Goal: Obtain resource: Obtain resource

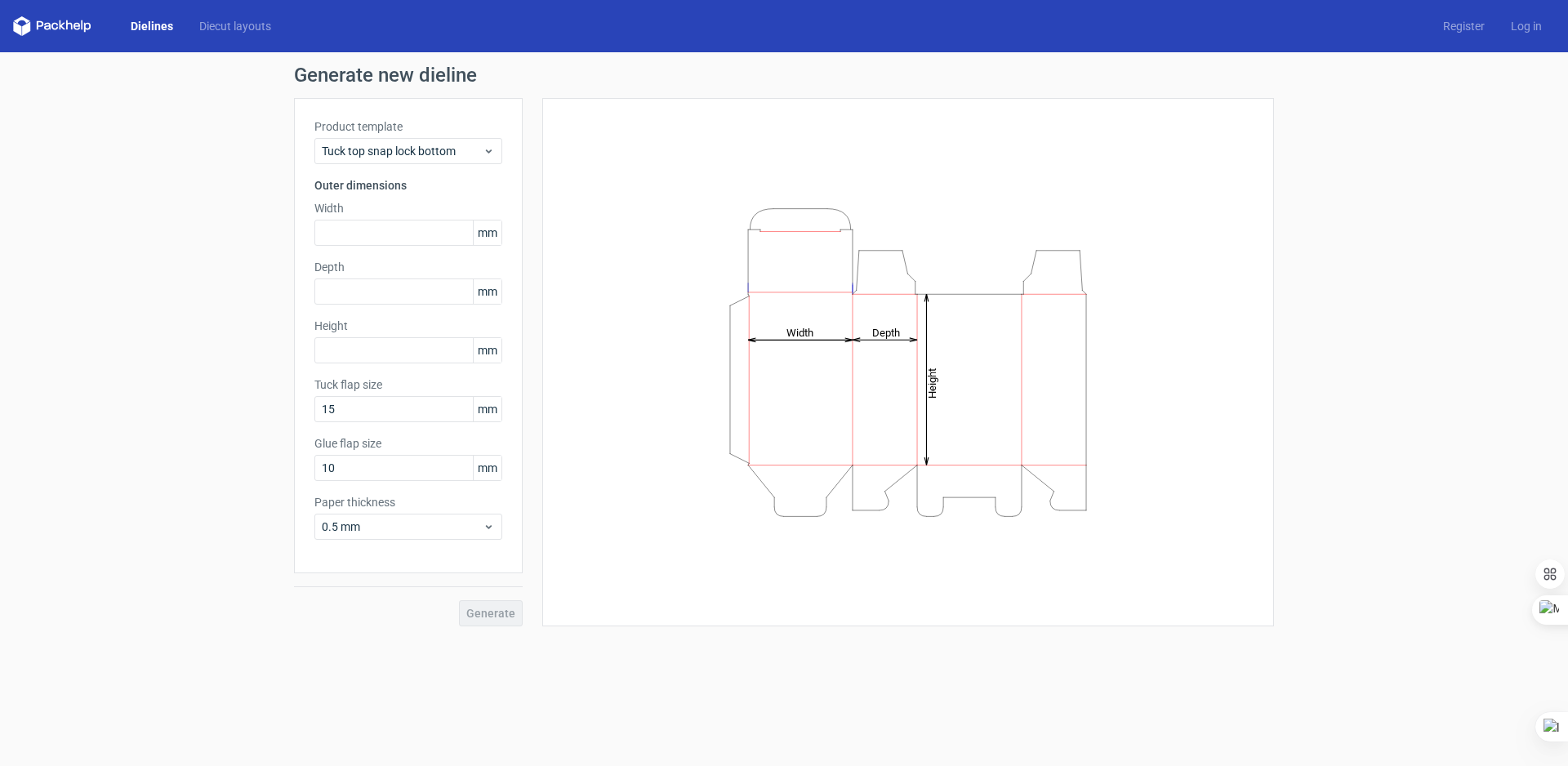
click at [353, 130] on label "Product template" at bounding box center [408, 126] width 188 height 16
click at [356, 139] on div "Tuck top snap lock bottom" at bounding box center [408, 151] width 188 height 27
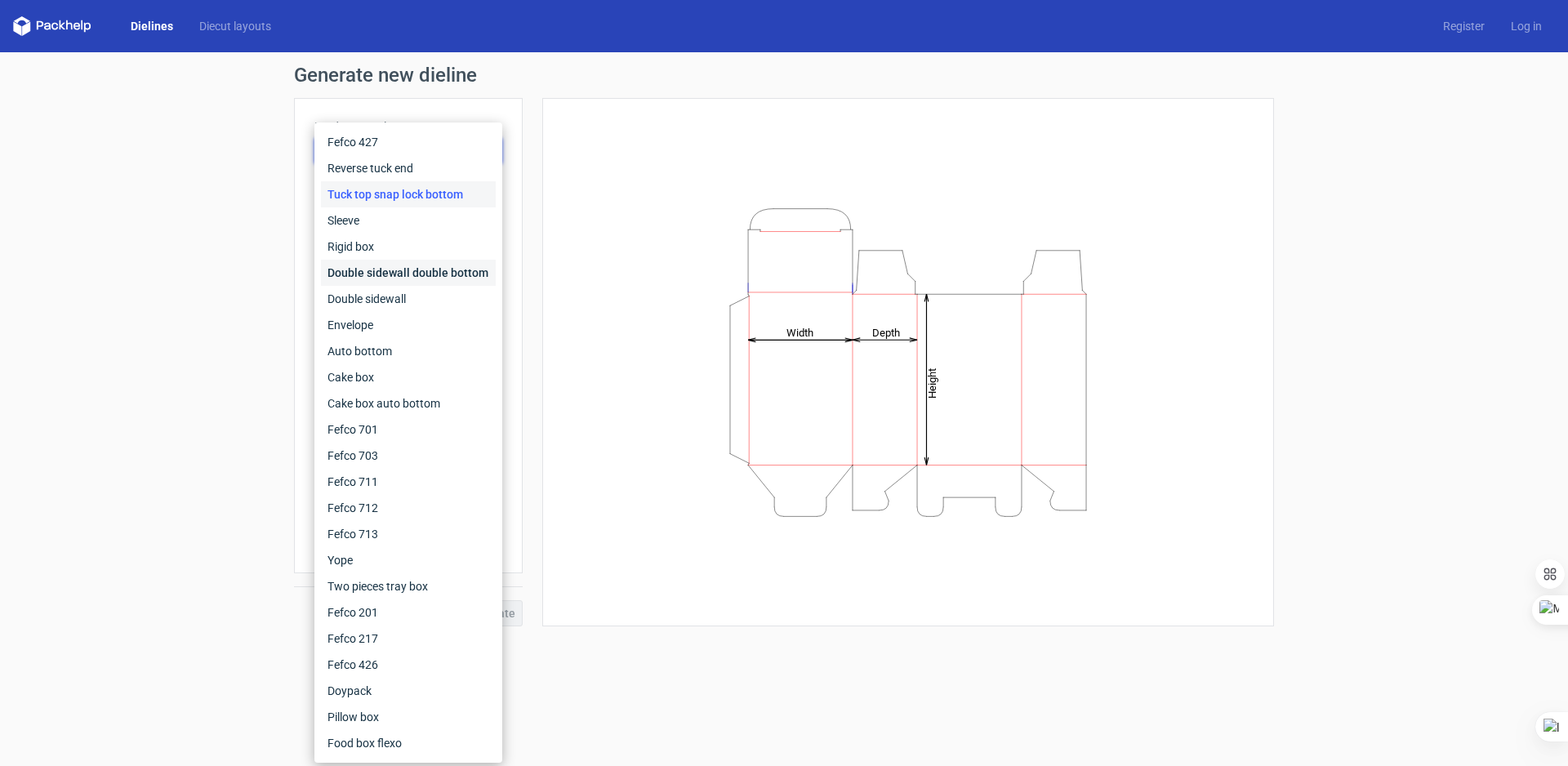
click at [386, 260] on div "Double sidewall double bottom" at bounding box center [409, 272] width 175 height 27
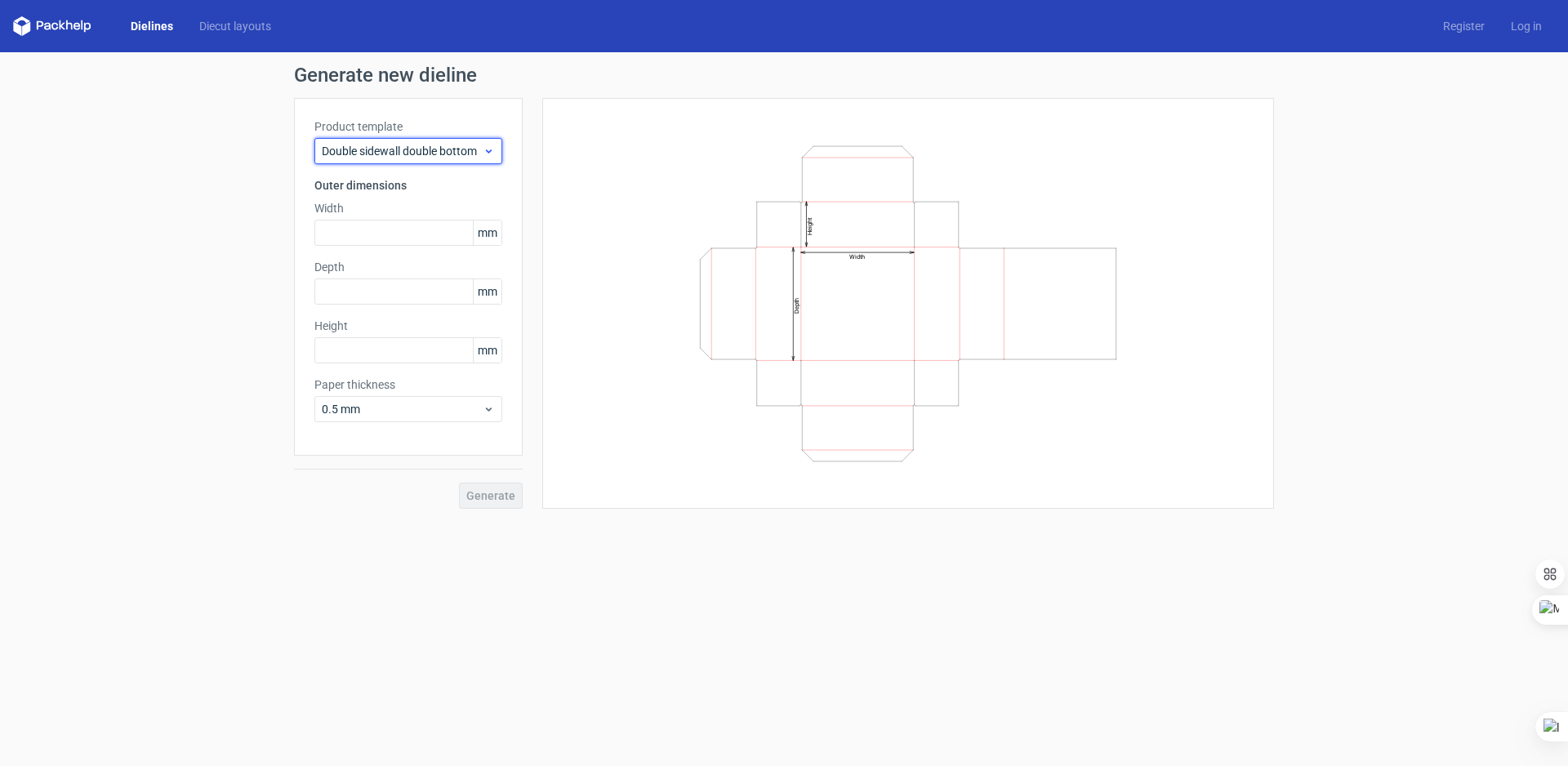
click at [385, 151] on span "Double sidewall double bottom" at bounding box center [403, 151] width 161 height 16
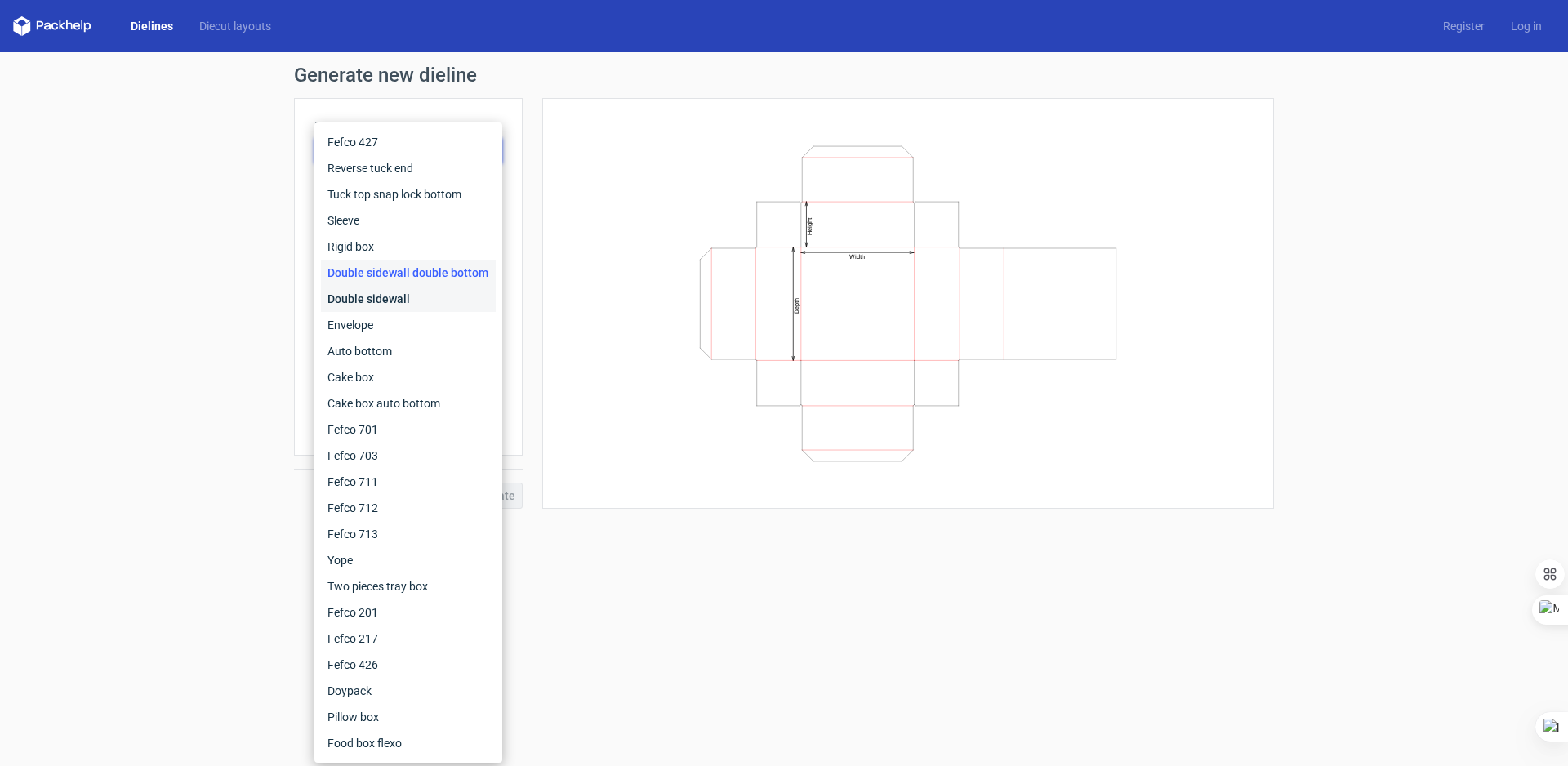
click at [371, 294] on div "Double sidewall" at bounding box center [409, 299] width 175 height 27
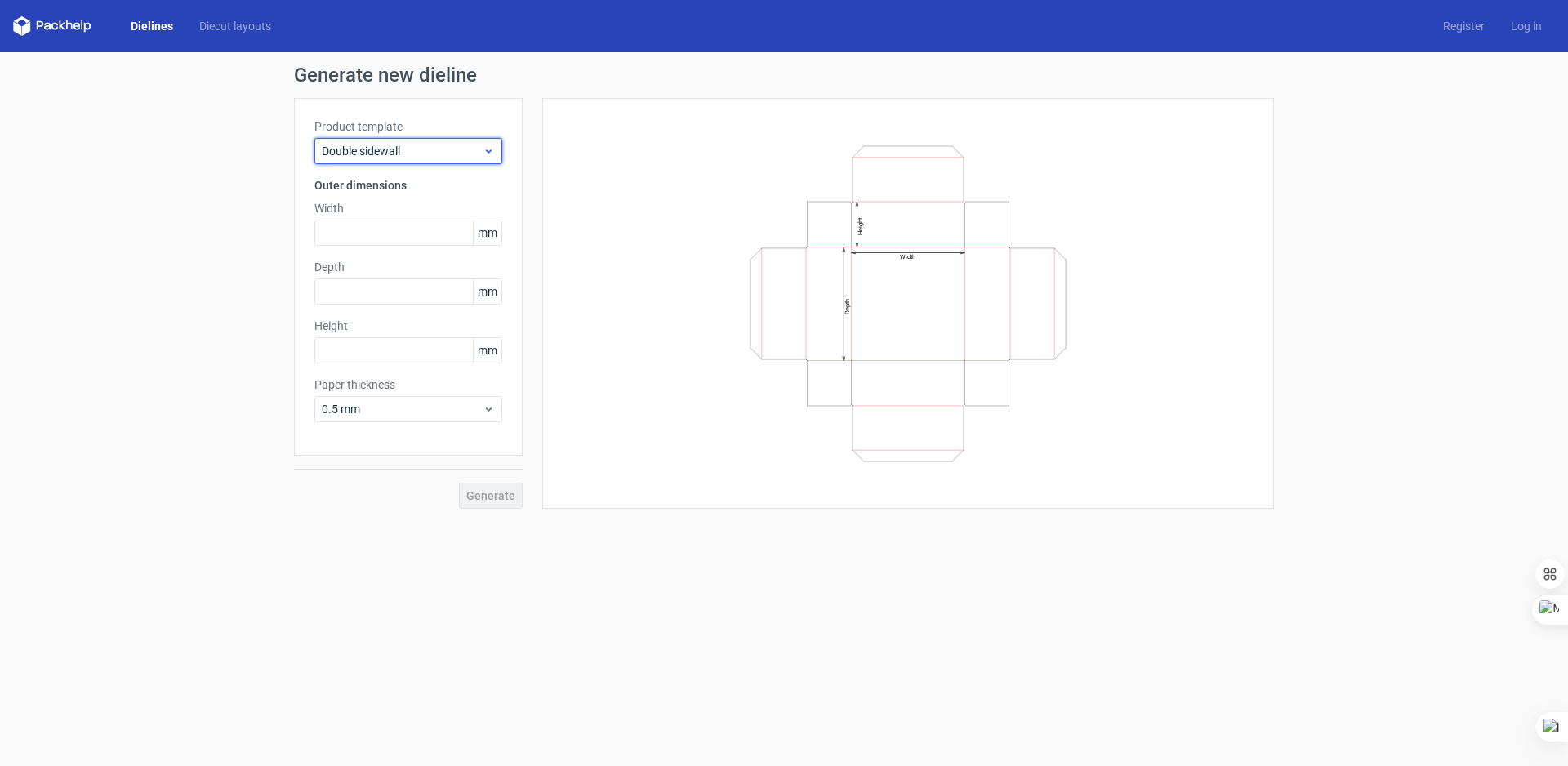
click at [388, 150] on span "Double sidewall" at bounding box center [403, 151] width 161 height 16
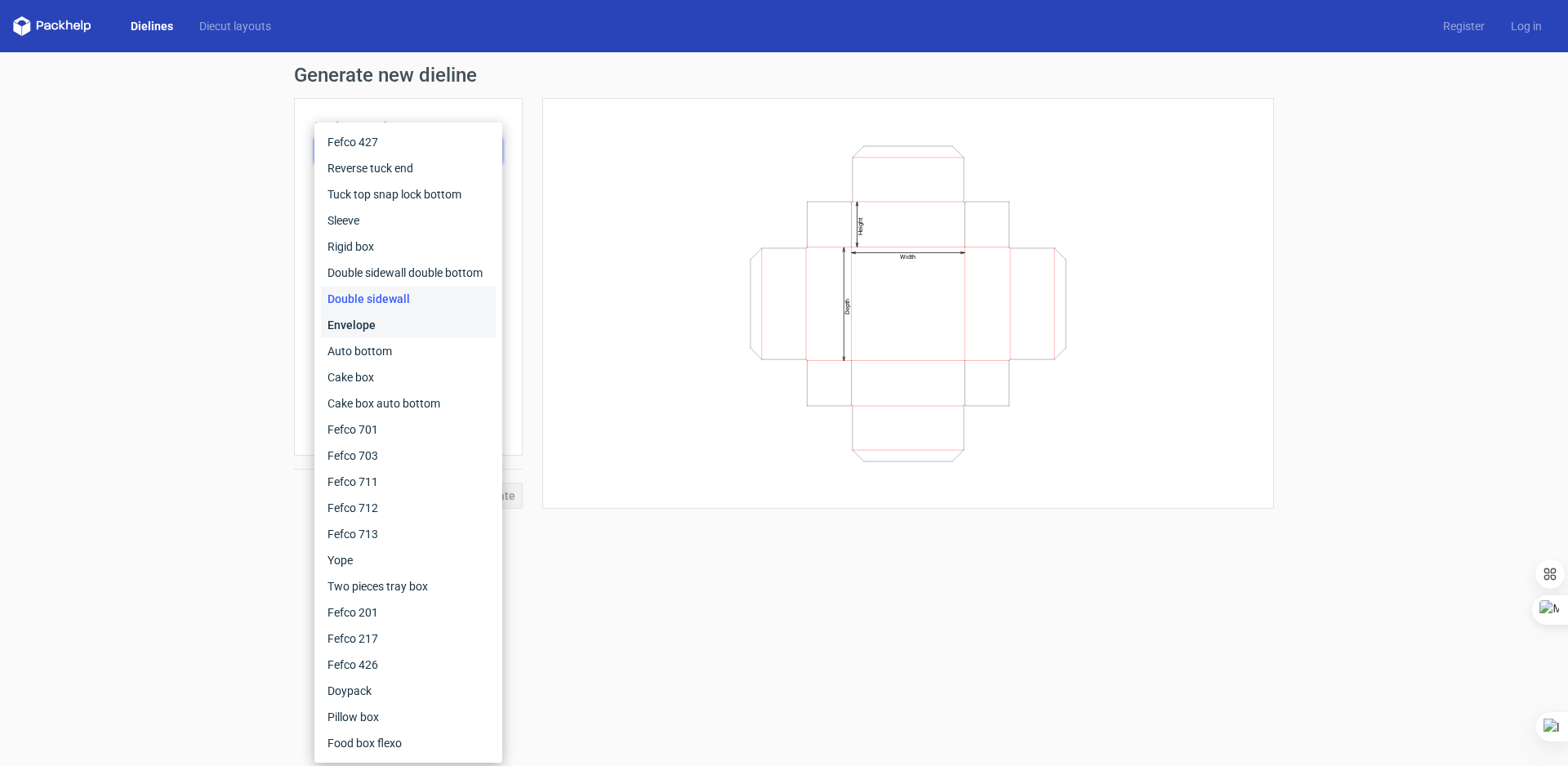
click at [379, 332] on div "Envelope" at bounding box center [409, 325] width 175 height 27
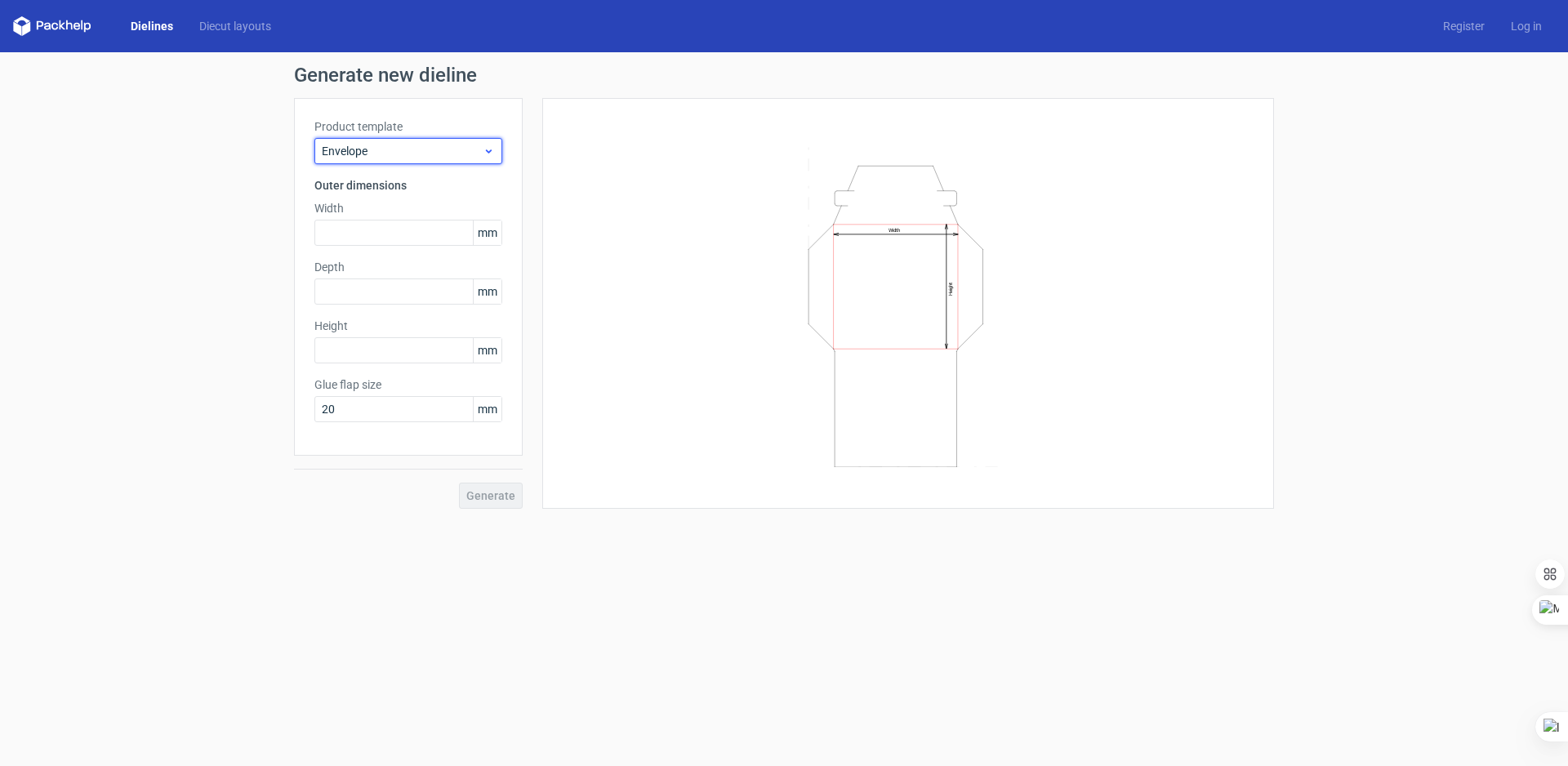
click at [357, 153] on span "Envelope" at bounding box center [403, 151] width 161 height 16
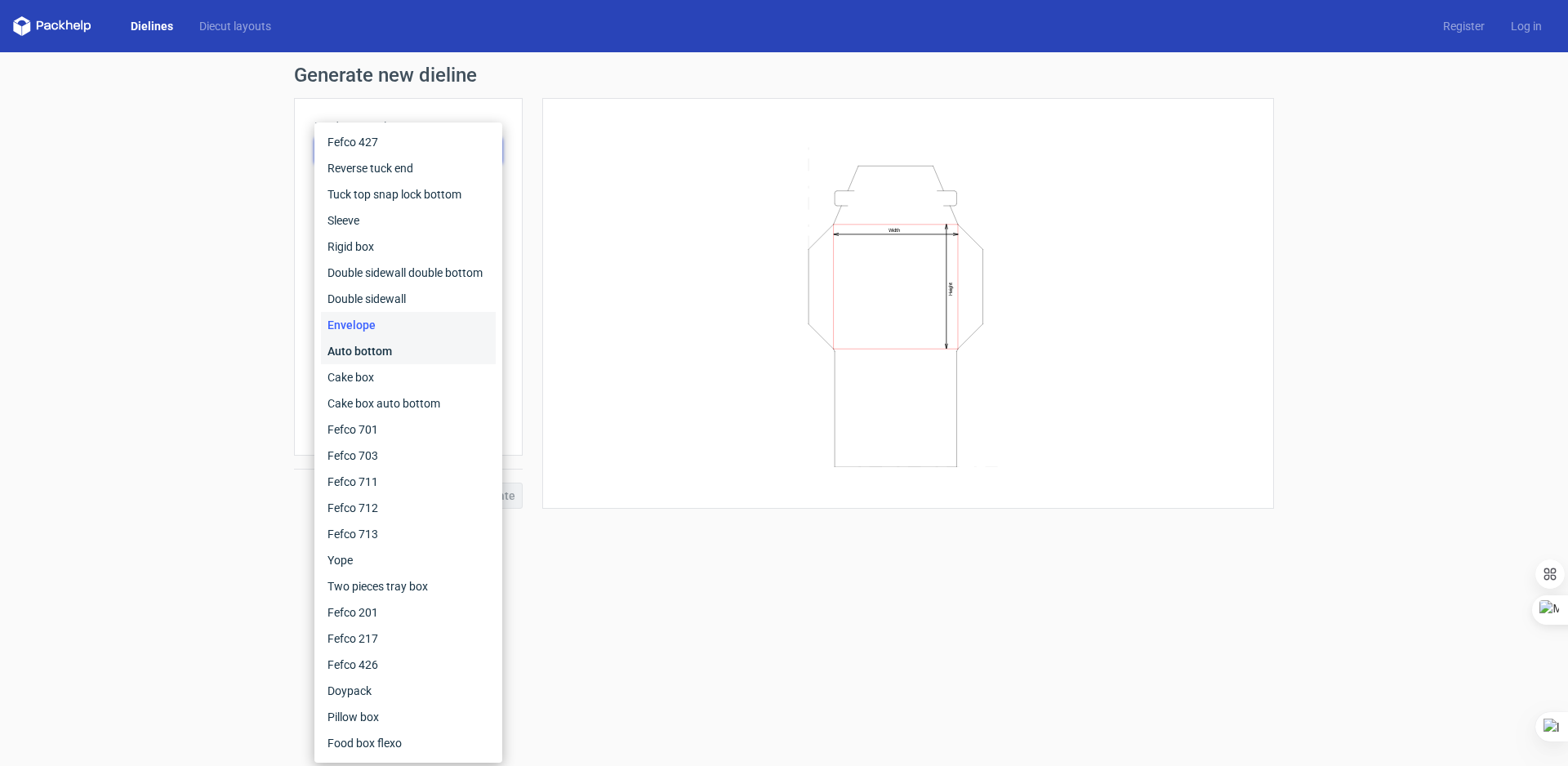
click at [368, 353] on div "Auto bottom" at bounding box center [409, 351] width 175 height 27
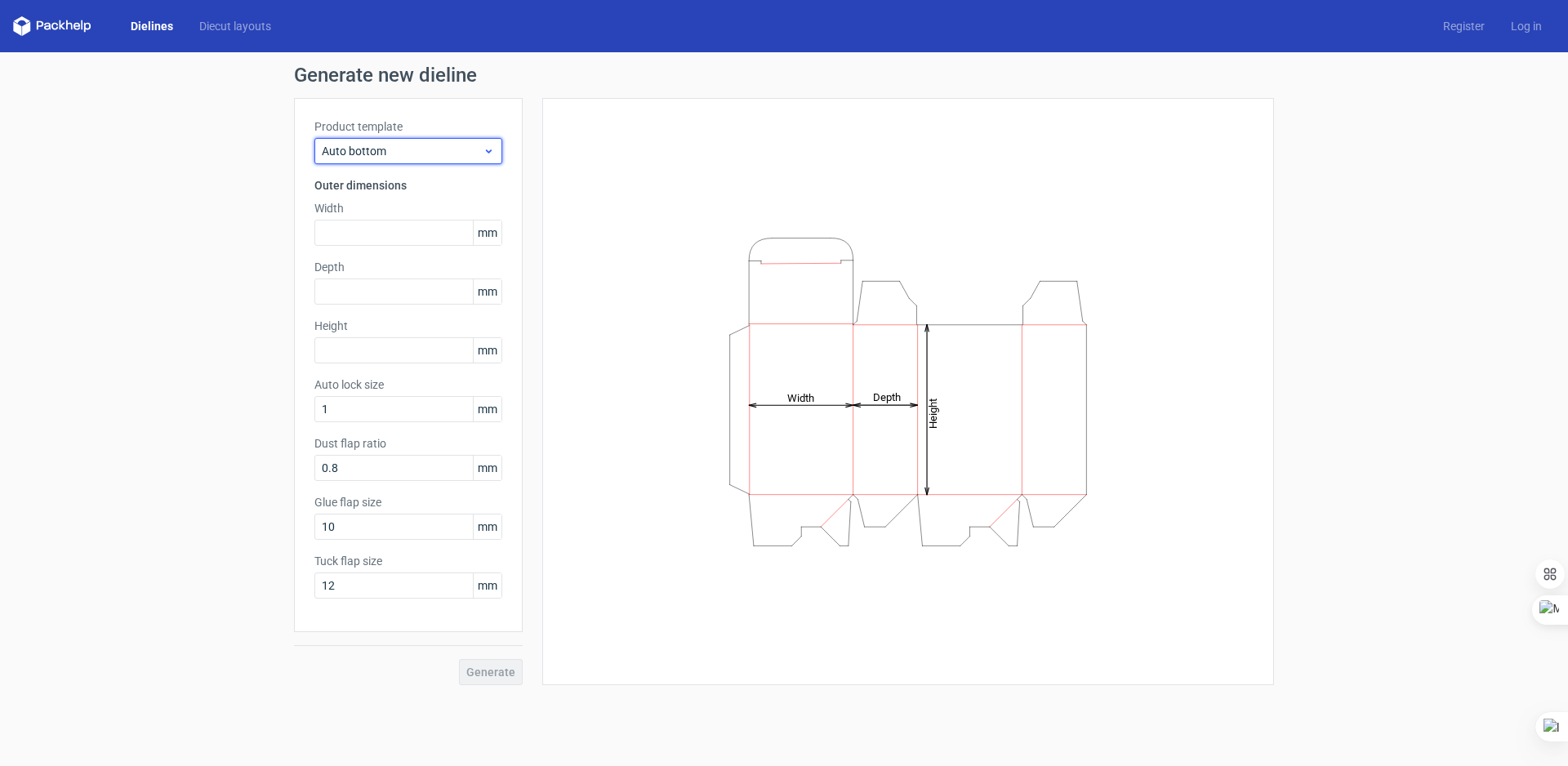
click at [368, 151] on span "Auto bottom" at bounding box center [403, 151] width 161 height 16
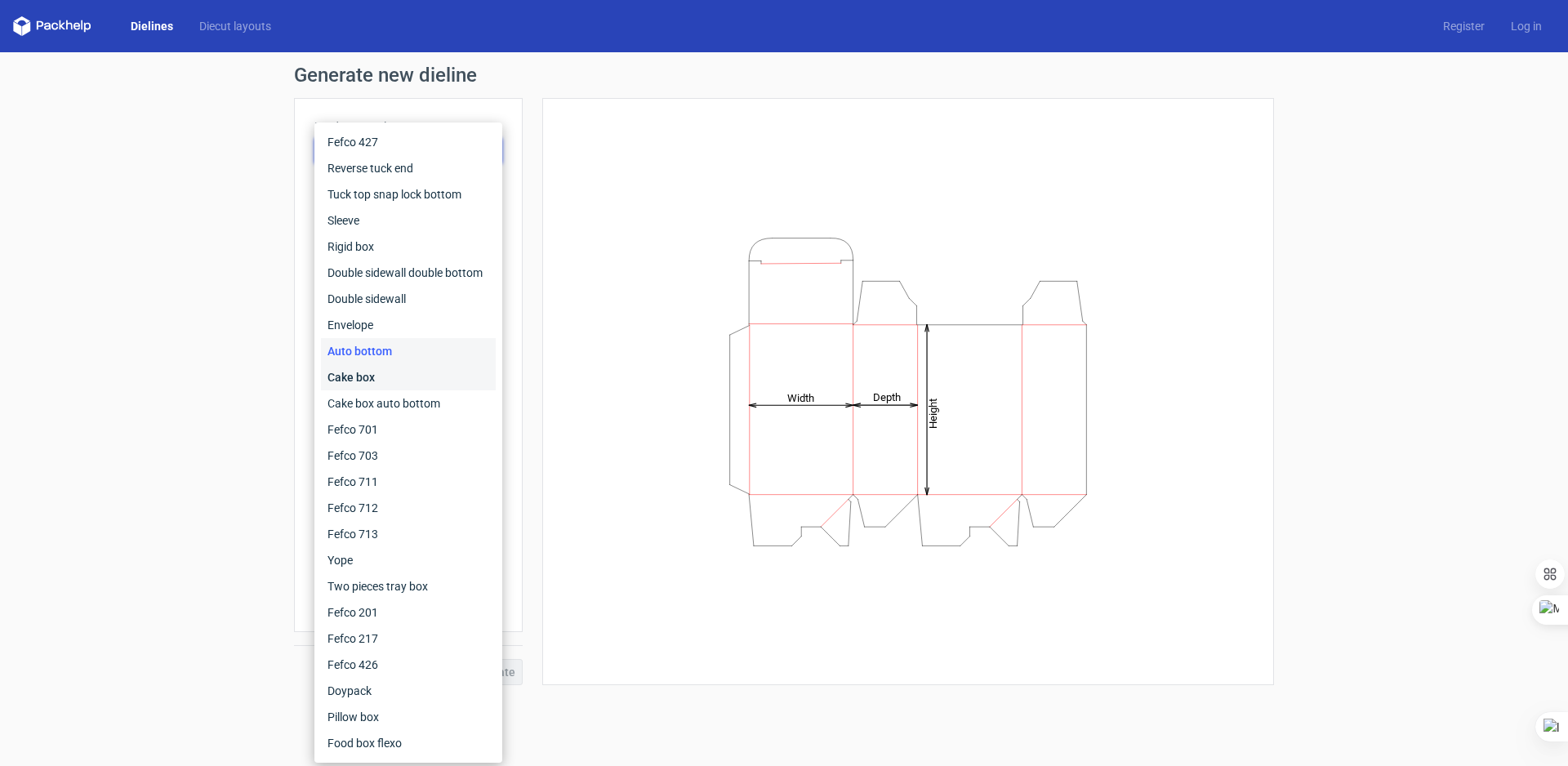
click at [374, 368] on div "Cake box" at bounding box center [409, 377] width 175 height 27
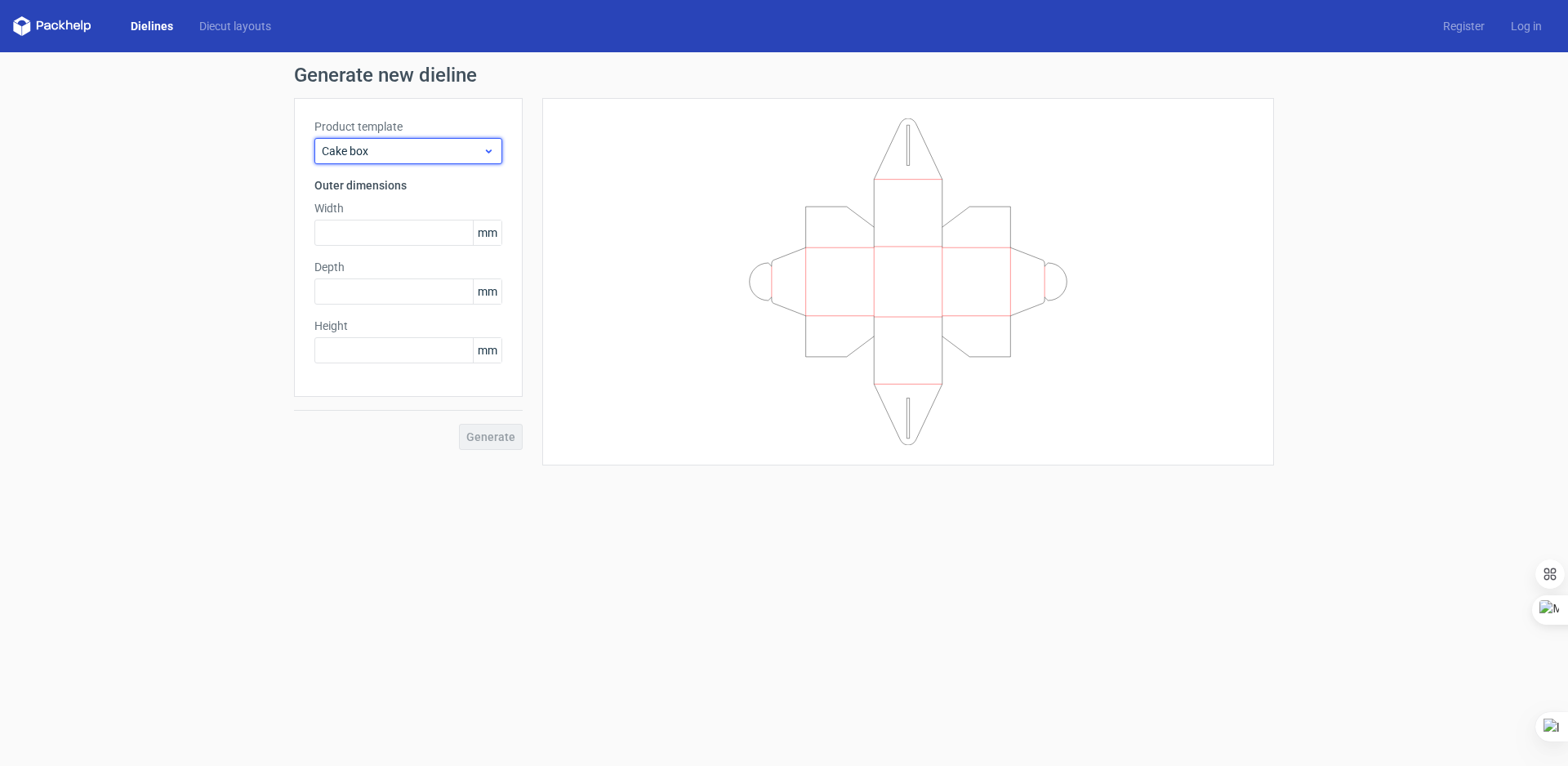
click at [376, 149] on span "Cake box" at bounding box center [403, 151] width 161 height 16
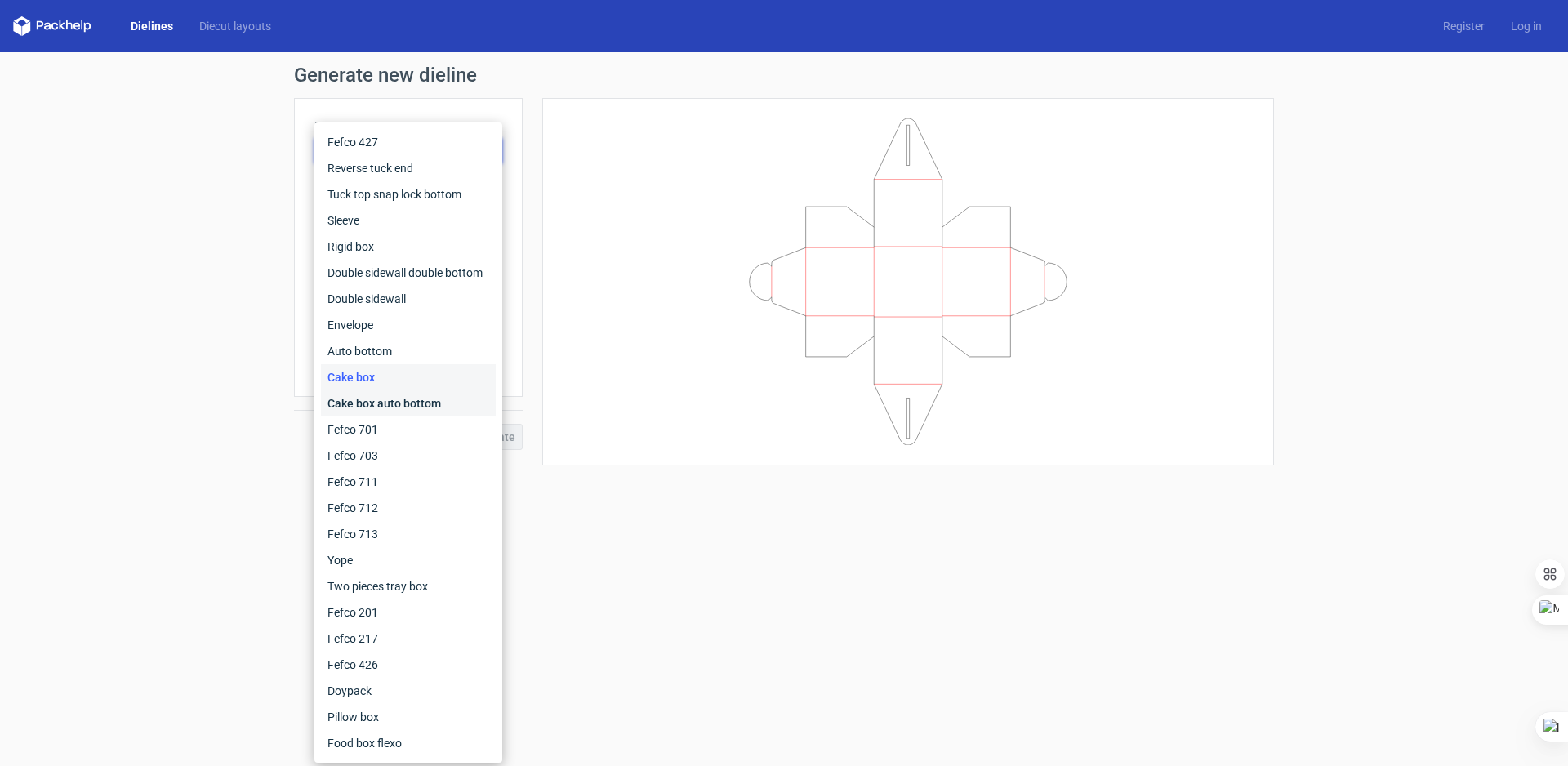
click at [386, 409] on div "Cake box auto bottom" at bounding box center [409, 404] width 175 height 27
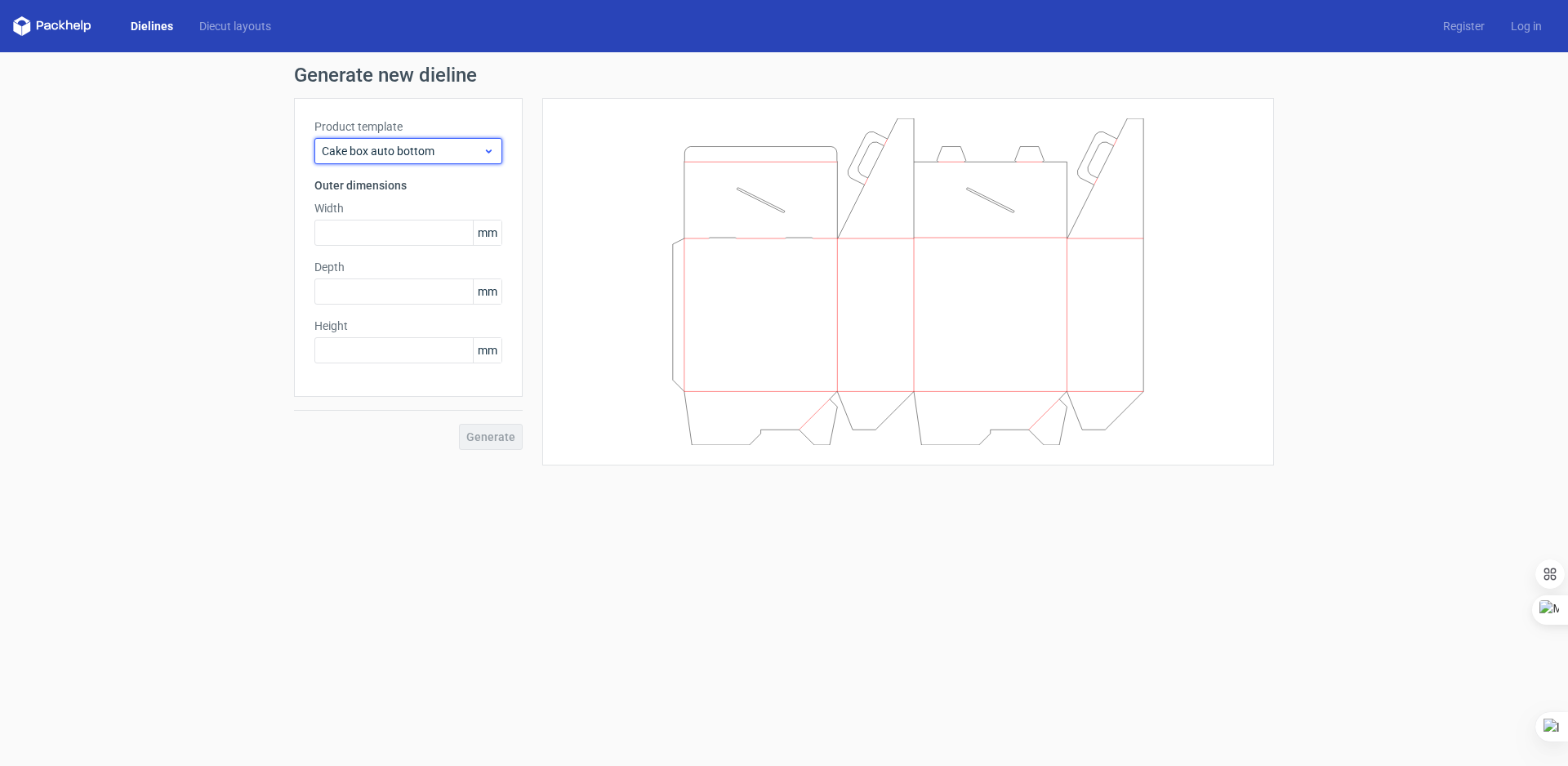
click at [371, 145] on span "Cake box auto bottom" at bounding box center [403, 151] width 161 height 16
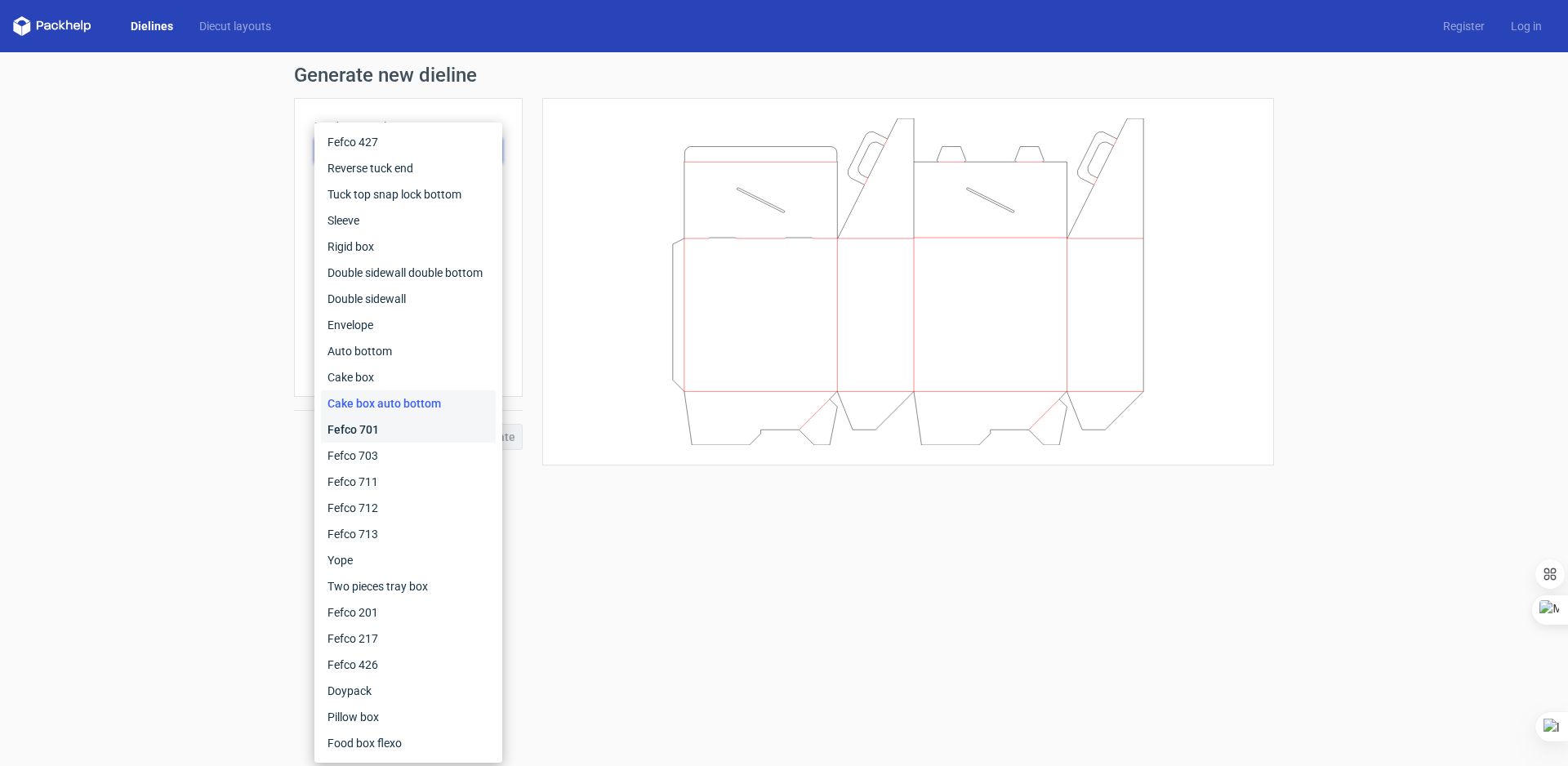
click at [372, 429] on div "Fefco 701" at bounding box center [409, 429] width 175 height 27
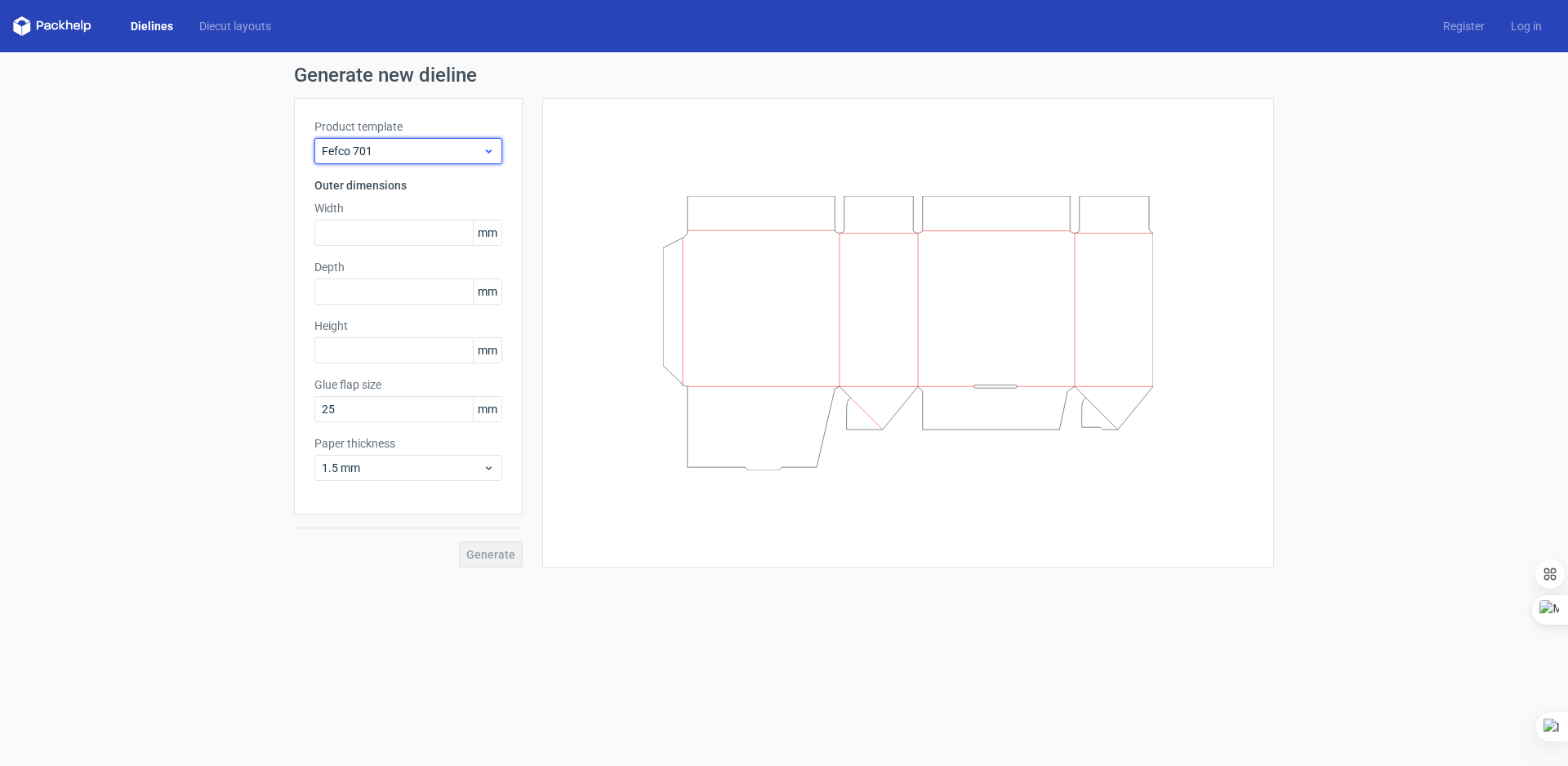
click at [396, 141] on div "Fefco 701" at bounding box center [408, 151] width 188 height 27
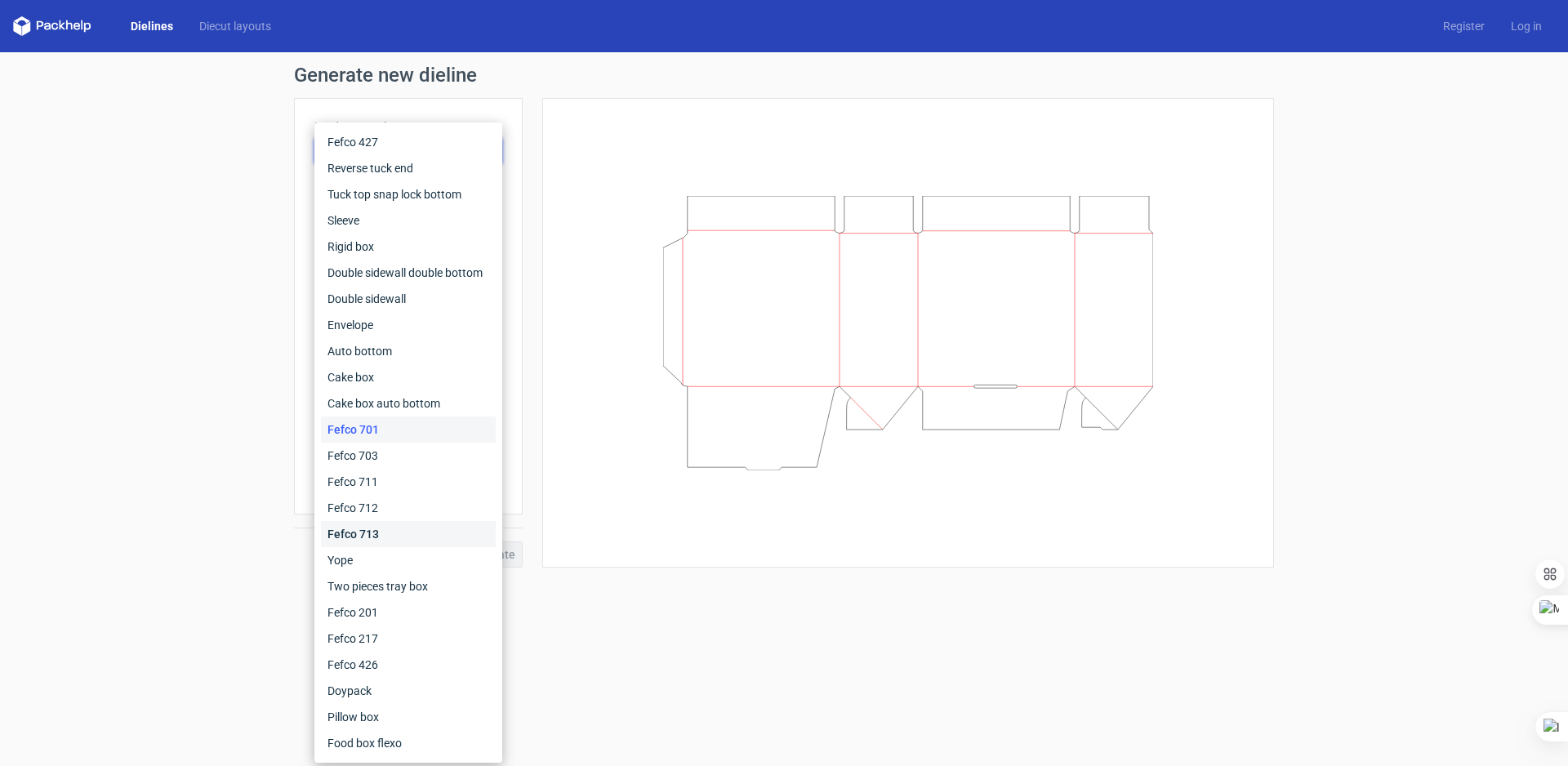
click at [380, 536] on div "Fefco 713" at bounding box center [409, 534] width 175 height 27
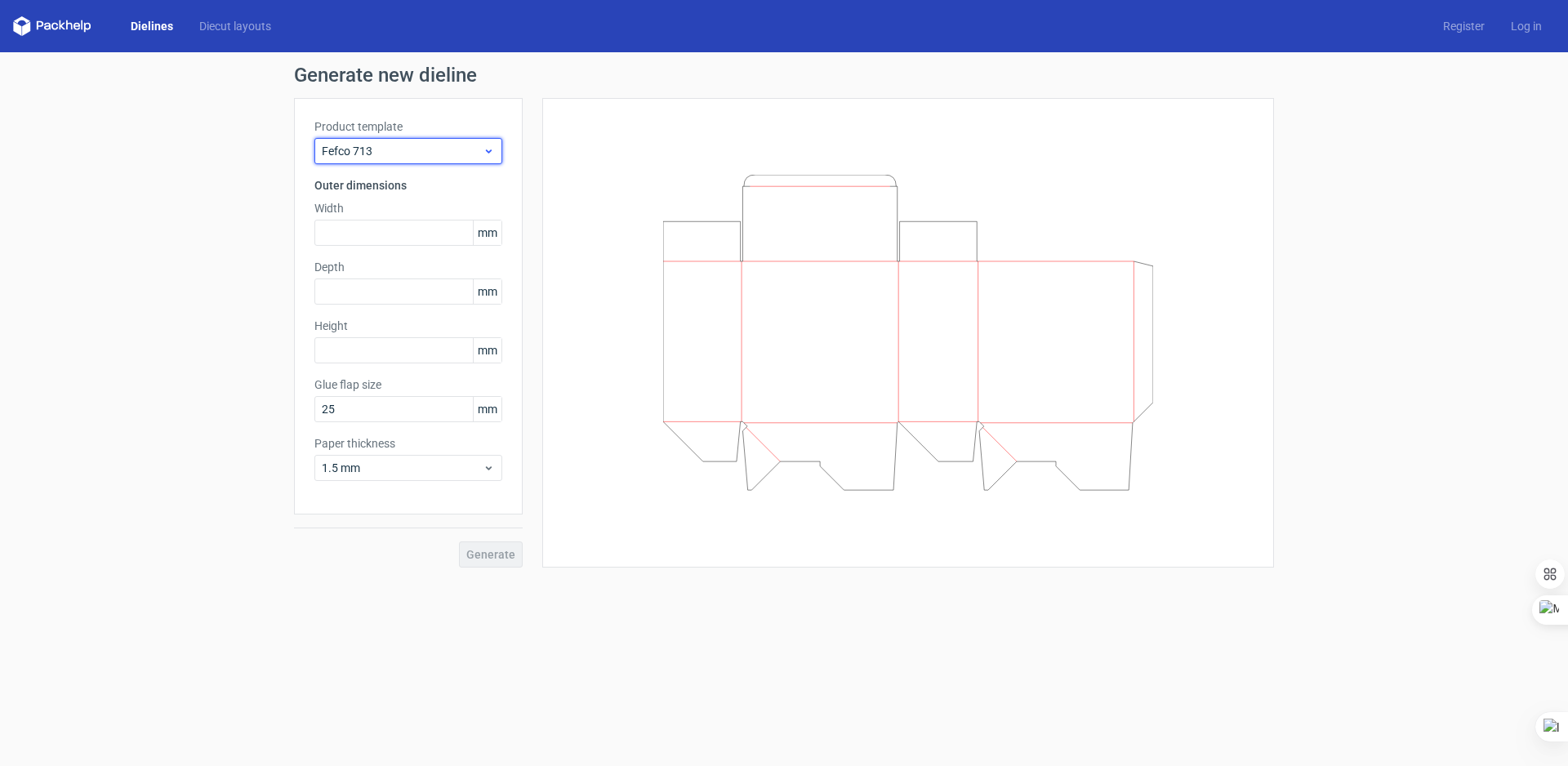
click at [404, 154] on span "Fefco 713" at bounding box center [403, 151] width 161 height 16
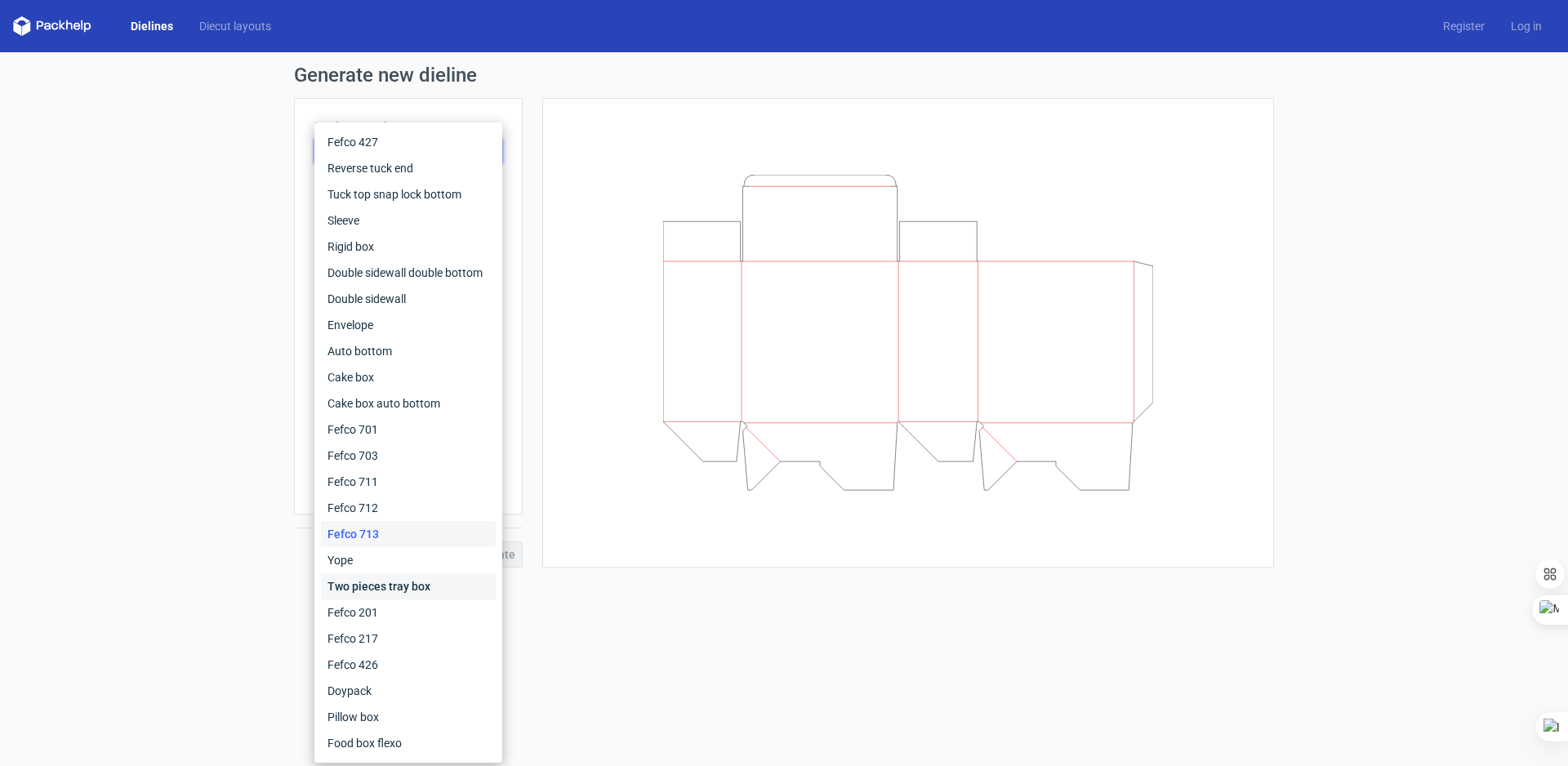
click at [392, 581] on div "Two pieces tray box" at bounding box center [409, 586] width 175 height 27
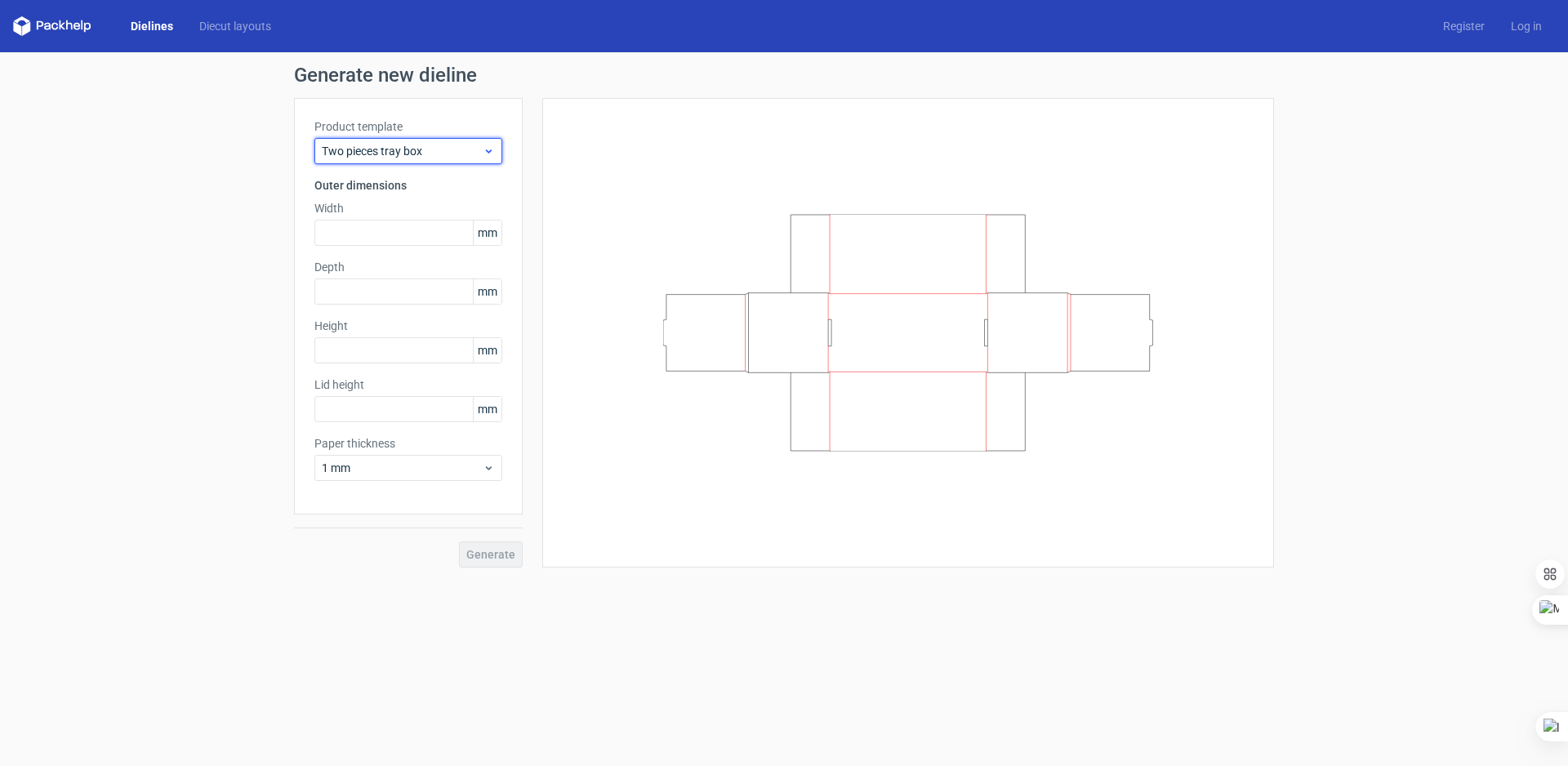
click at [410, 160] on div "Two pieces tray box" at bounding box center [408, 151] width 188 height 27
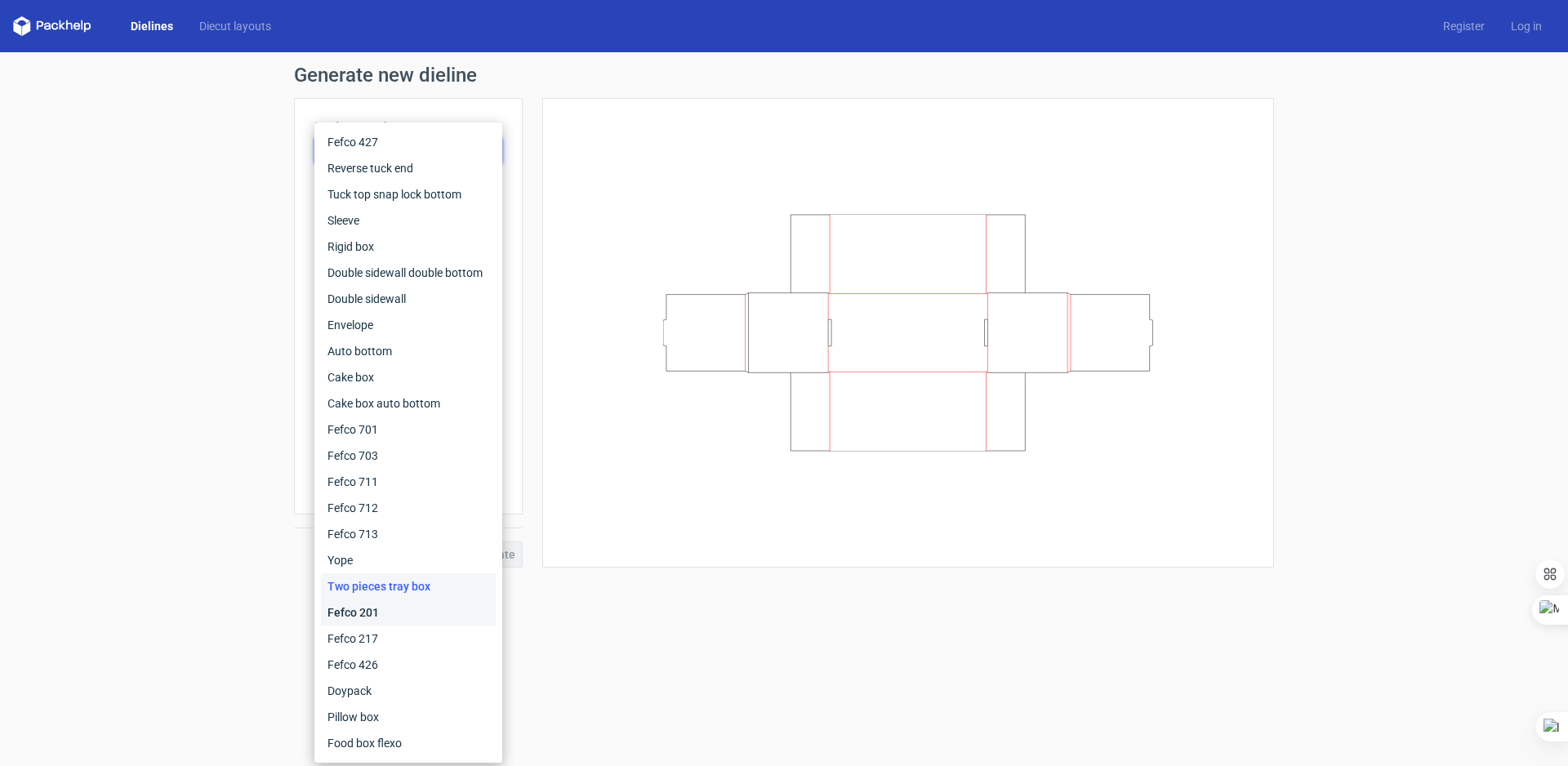
click at [380, 602] on div "Fefco 201" at bounding box center [409, 613] width 175 height 27
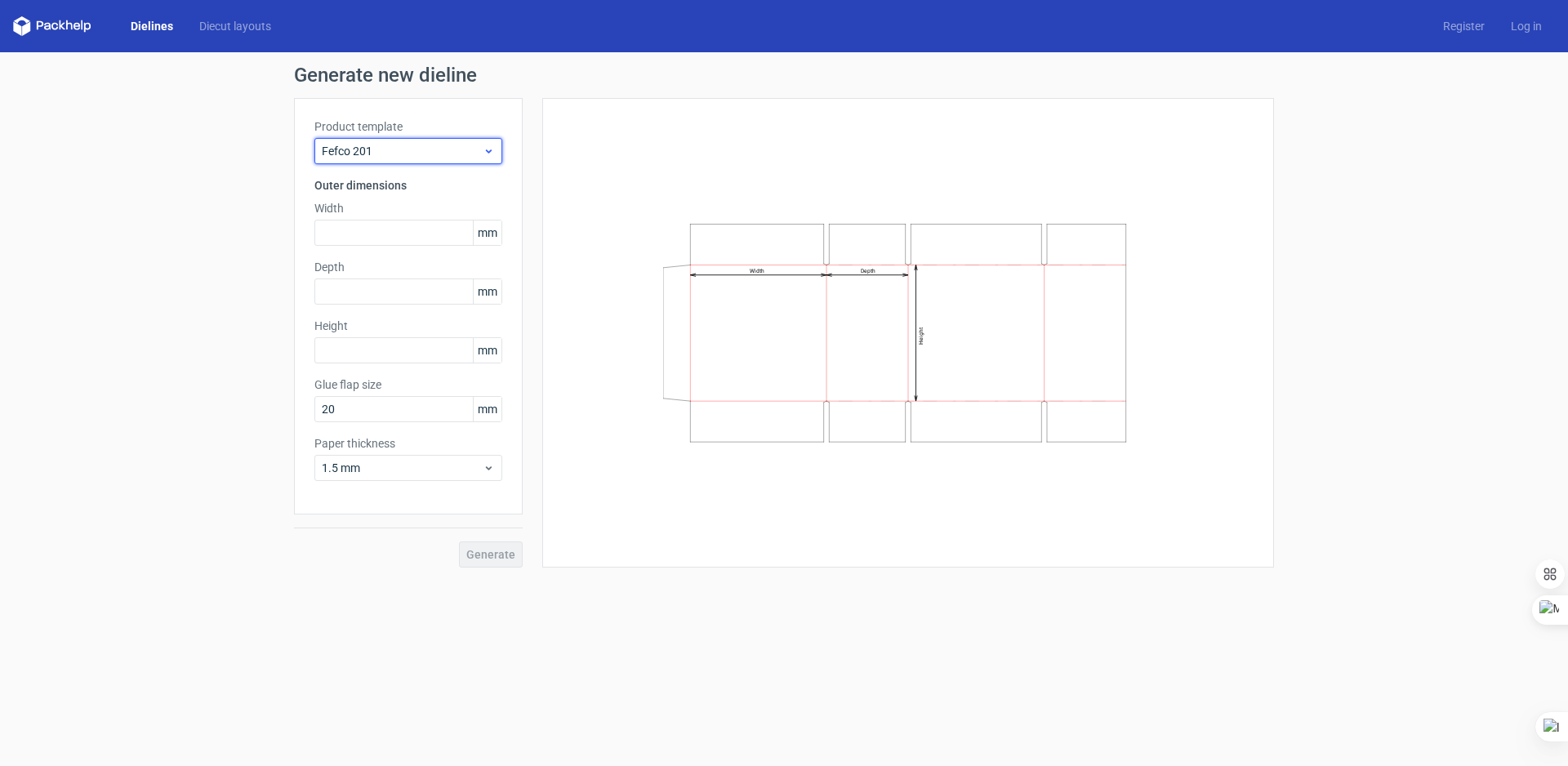
click at [381, 153] on span "Fefco 201" at bounding box center [403, 151] width 161 height 16
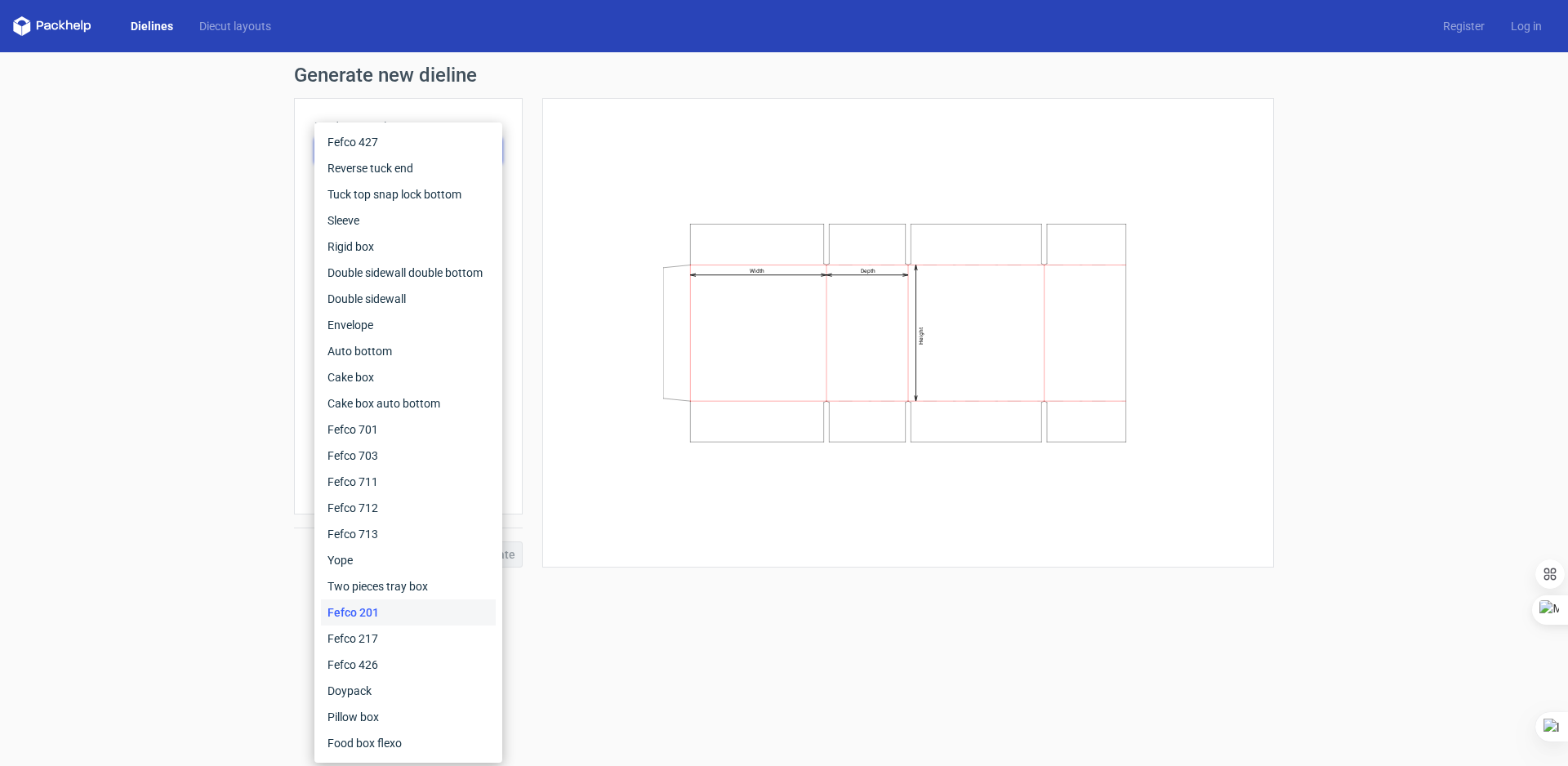
click at [94, 284] on div "Generate new dieline Product template Fefco 201 Outer dimensions Width mm Depth…" at bounding box center [784, 316] width 1568 height 529
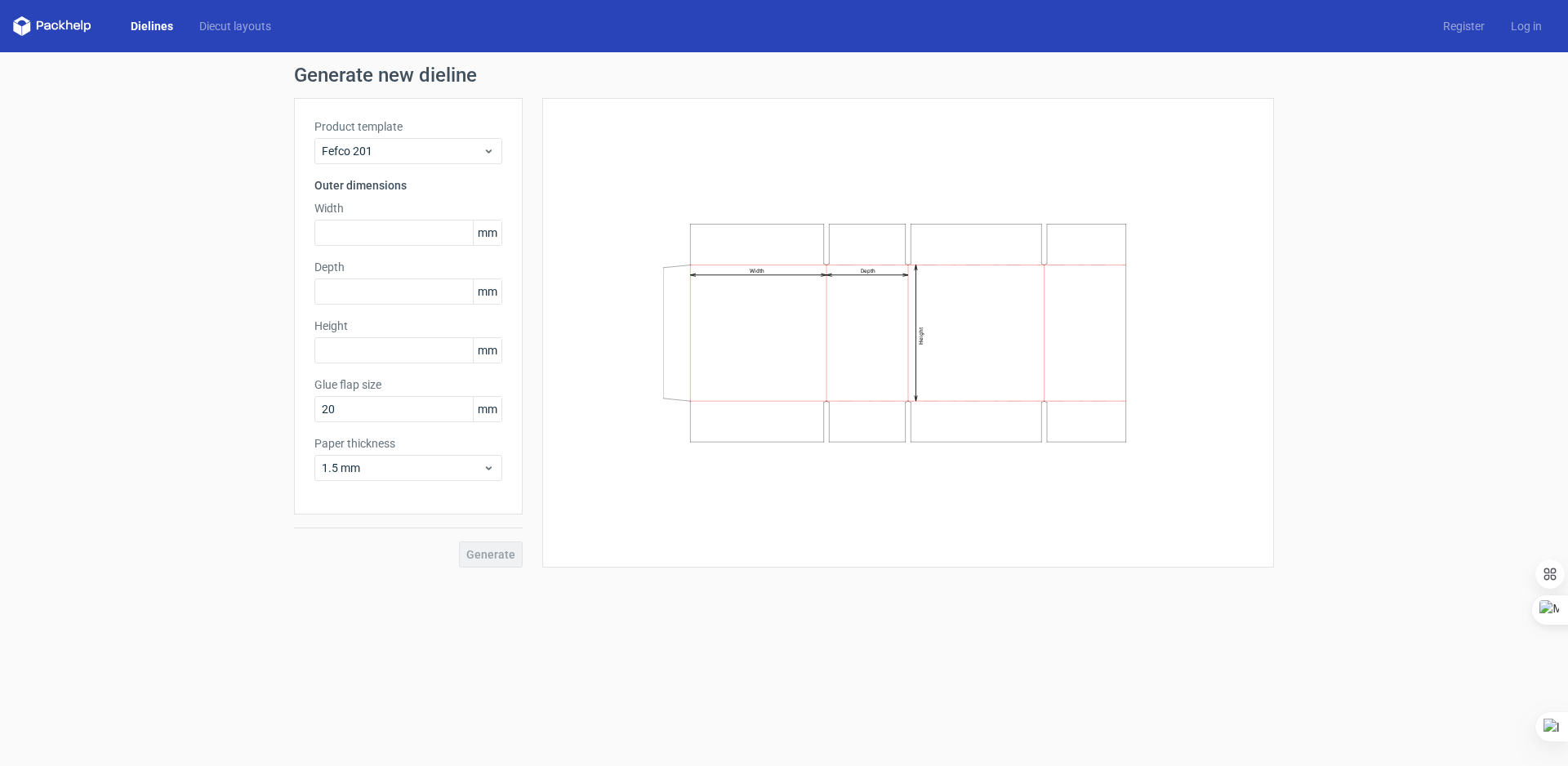
click at [375, 219] on div "Width mm" at bounding box center [408, 223] width 188 height 45
click at [363, 225] on input "text" at bounding box center [408, 232] width 188 height 27
type input "75"
click at [385, 291] on input "text" at bounding box center [408, 291] width 188 height 27
type input "38"
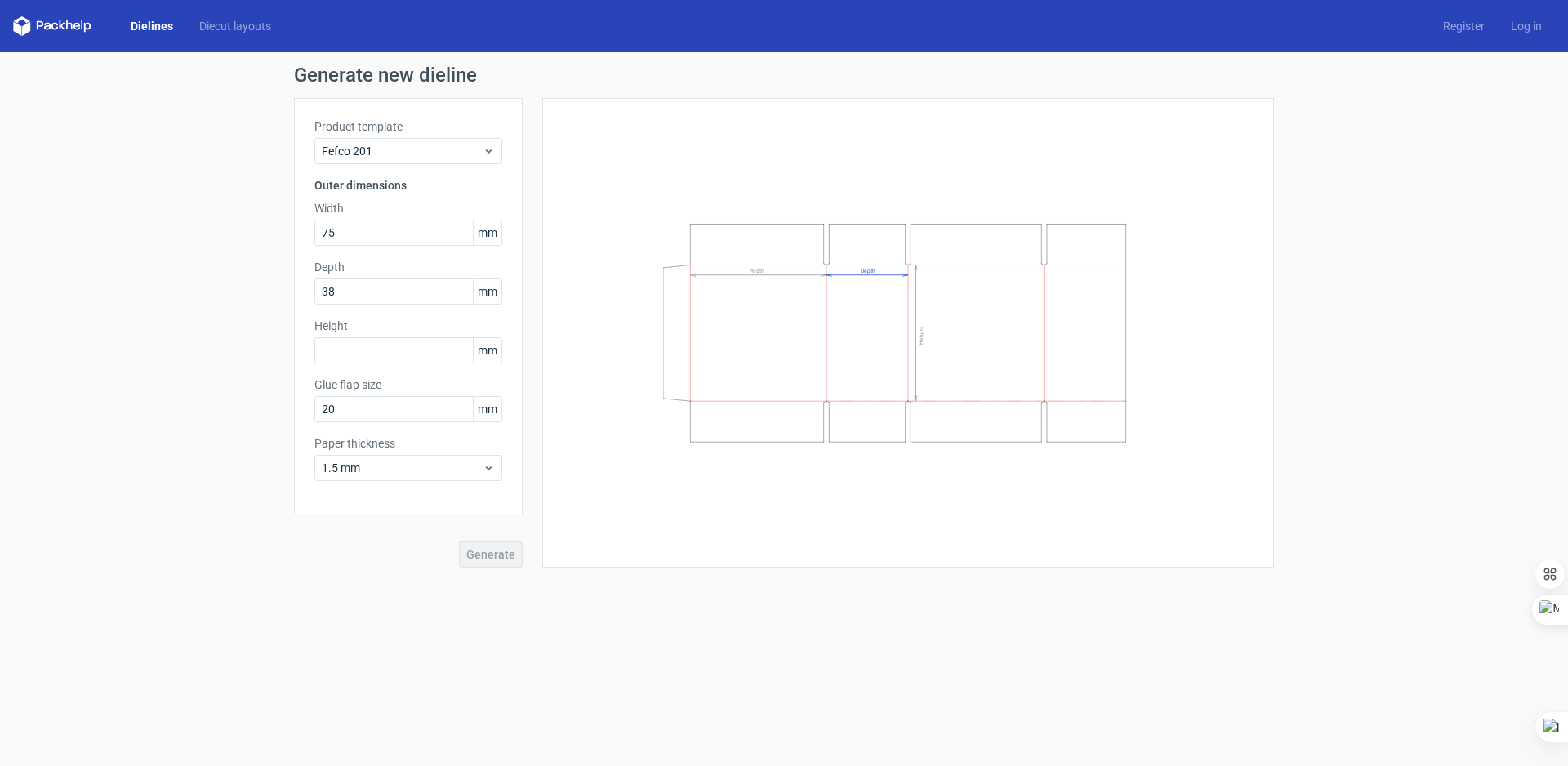
click at [136, 302] on div "Generate new dieline Product template Fefco 201 Outer dimensions Width 75 mm De…" at bounding box center [784, 316] width 1568 height 529
click at [366, 356] on input "text" at bounding box center [408, 350] width 188 height 27
type input "95"
click at [230, 381] on div "Generate new dieline Product template Fefco 201 Outer dimensions Width 75 mm De…" at bounding box center [784, 316] width 1568 height 529
click at [491, 557] on span "Generate" at bounding box center [490, 554] width 49 height 11
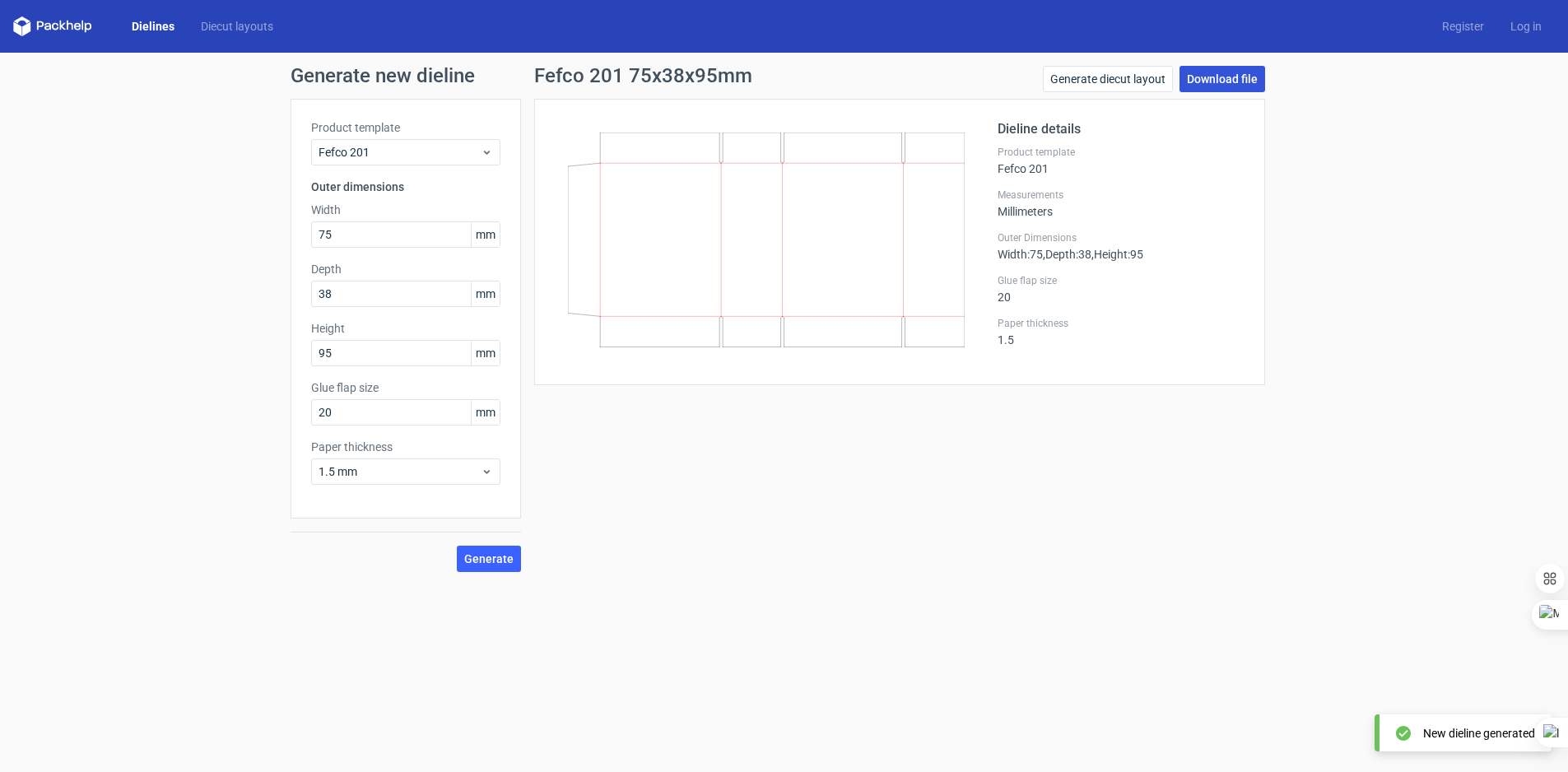
click at [1203, 79] on link "Download file" at bounding box center [1222, 79] width 85 height 27
